Goal: Task Accomplishment & Management: Manage account settings

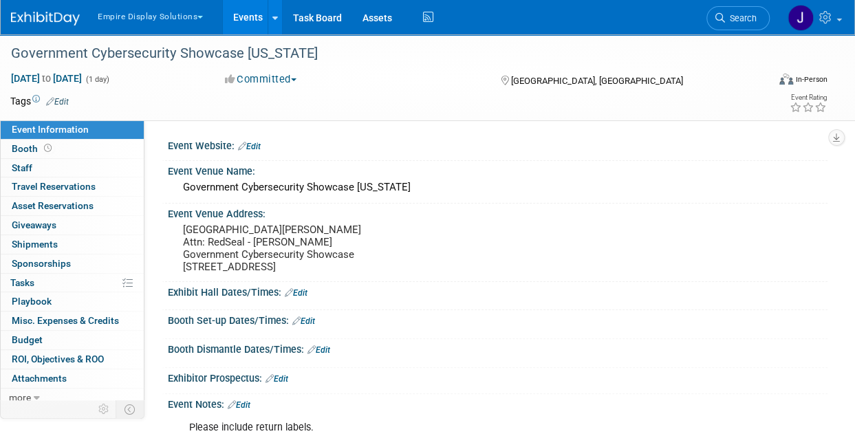
click at [148, 14] on button "Empire Display Solutions" at bounding box center [158, 14] width 124 height 28
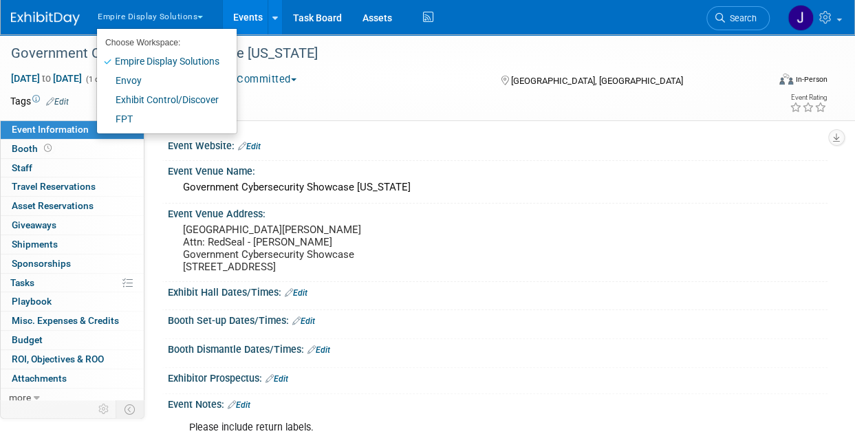
click at [63, 14] on img at bounding box center [45, 19] width 69 height 14
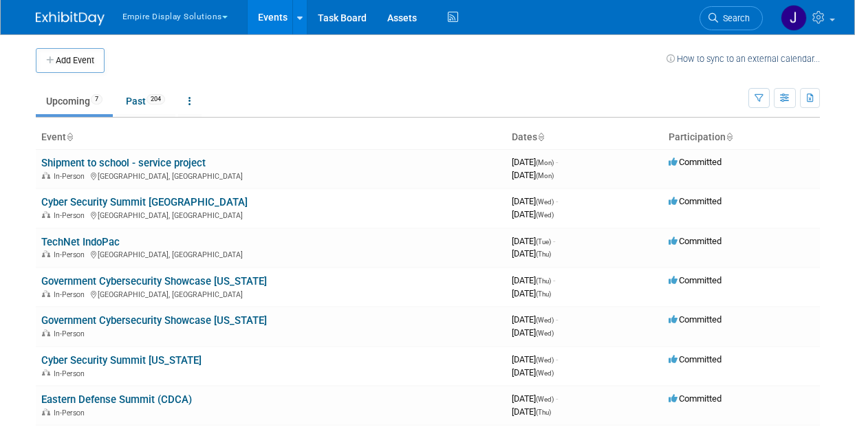
click at [154, 200] on link "Cyber Security Summit [GEOGRAPHIC_DATA]" at bounding box center [144, 202] width 206 height 12
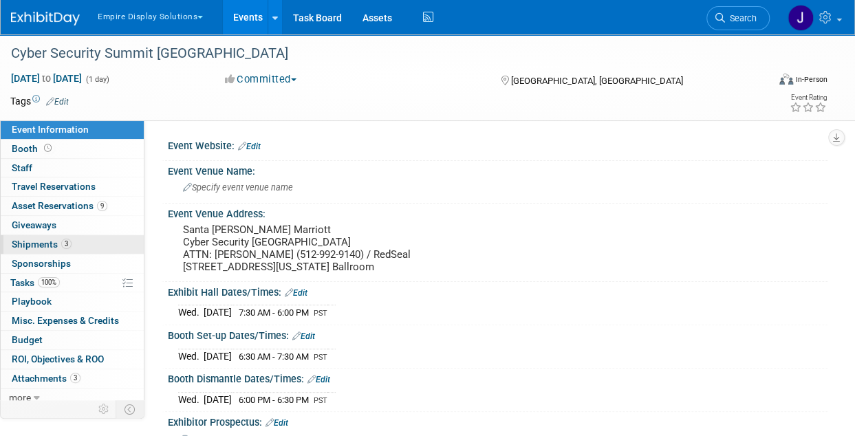
click at [61, 240] on span "3" at bounding box center [66, 244] width 10 height 10
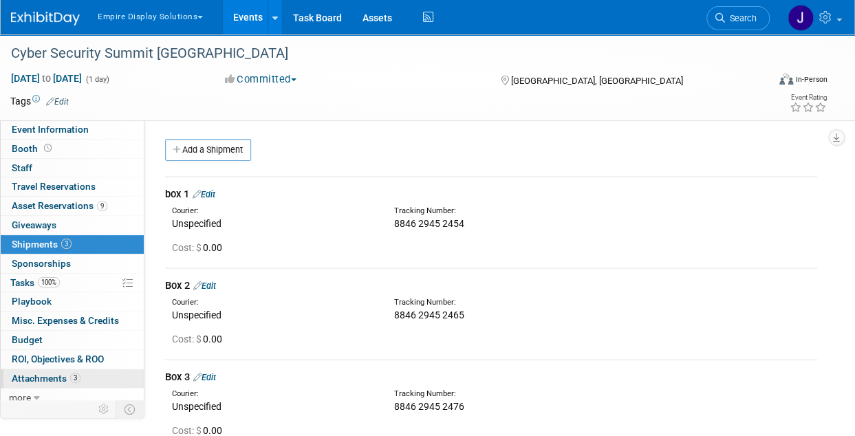
click at [78, 379] on span "3" at bounding box center [75, 378] width 10 height 10
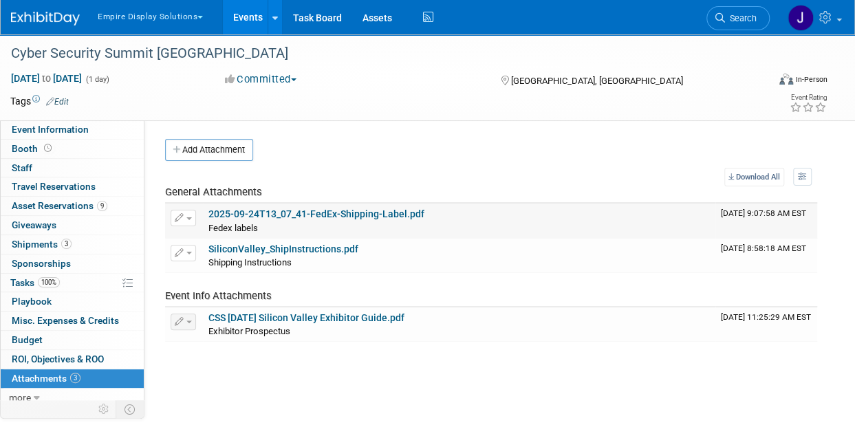
click at [284, 210] on link "2025-09-24T13_07_41-FedEx-Shipping-Label.pdf" at bounding box center [317, 214] width 216 height 11
click at [51, 10] on link at bounding box center [53, 11] width 85 height 11
